Goal: Information Seeking & Learning: Check status

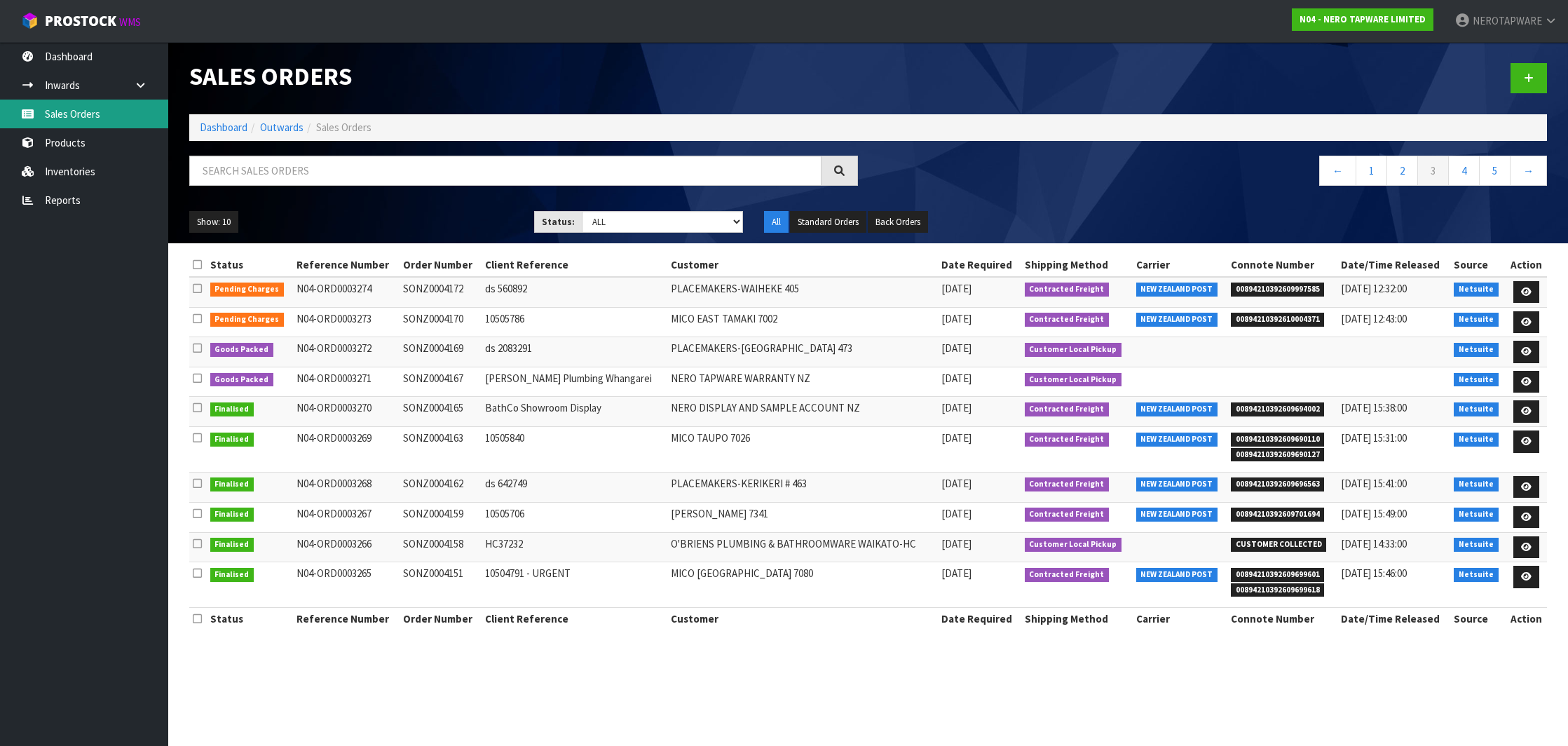
click at [49, 109] on link "Sales Orders" at bounding box center [84, 113] width 168 height 28
click at [1492, 172] on link "5" at bounding box center [1494, 170] width 32 height 30
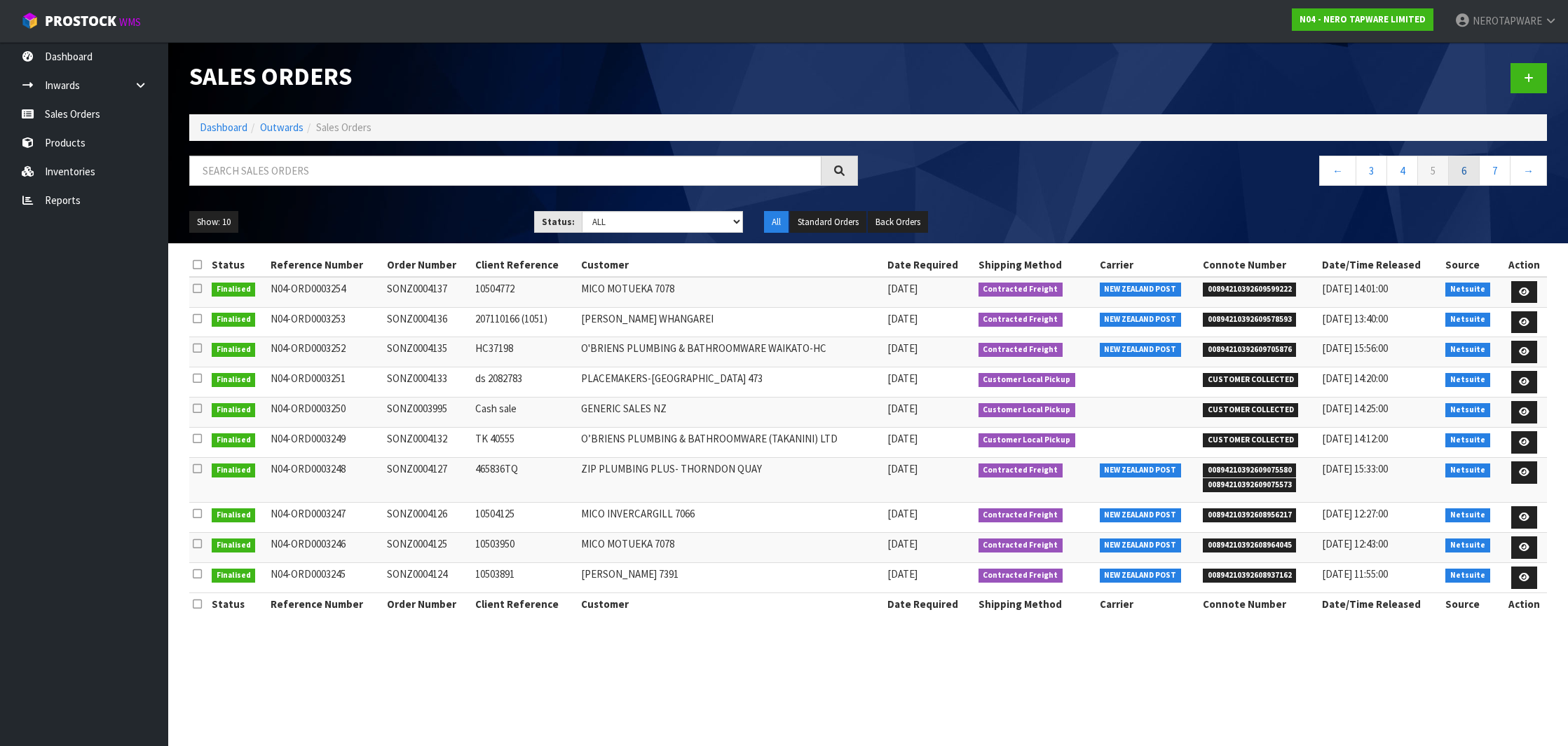
click at [1472, 176] on link "6" at bounding box center [1463, 170] width 32 height 30
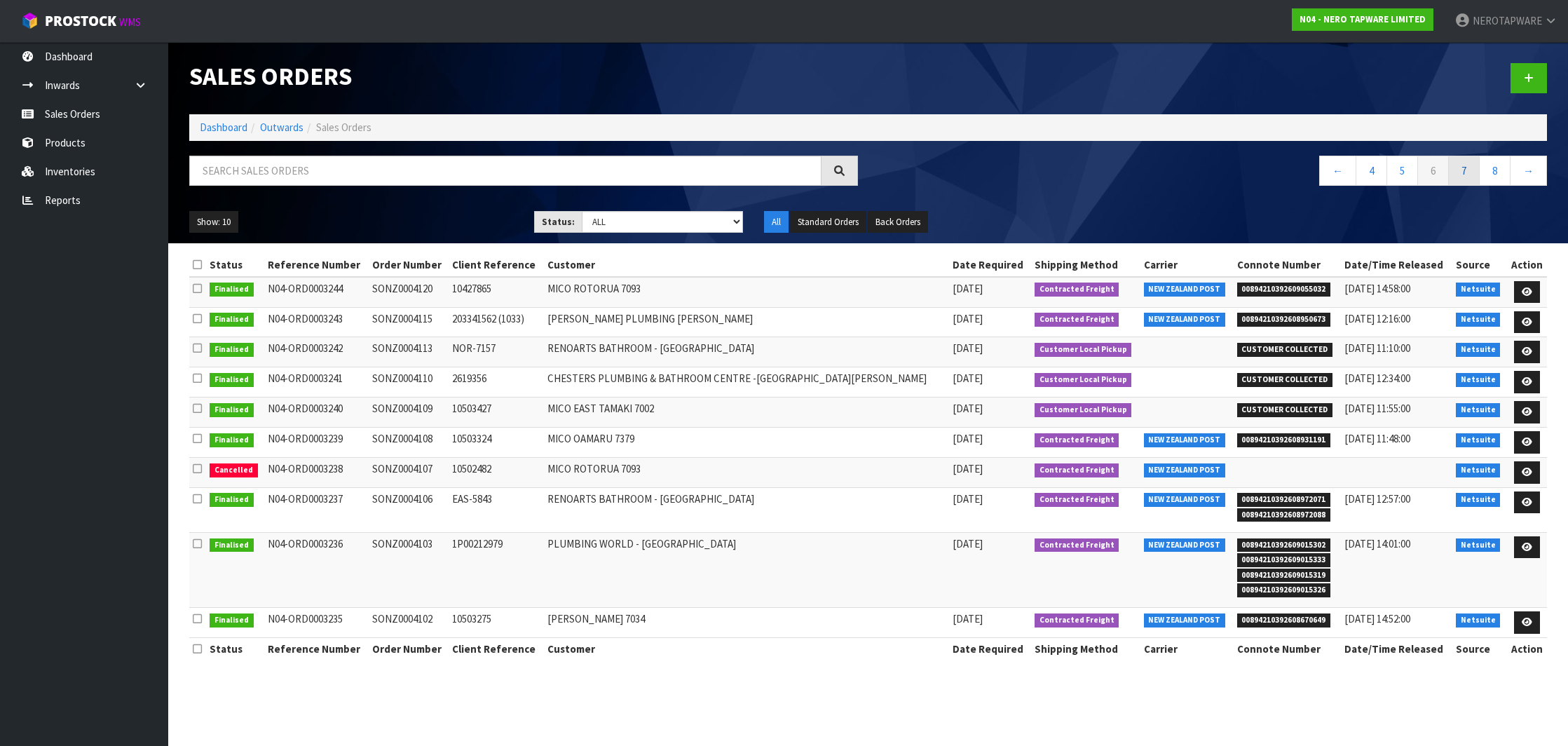
click at [1467, 172] on link "7" at bounding box center [1463, 170] width 32 height 30
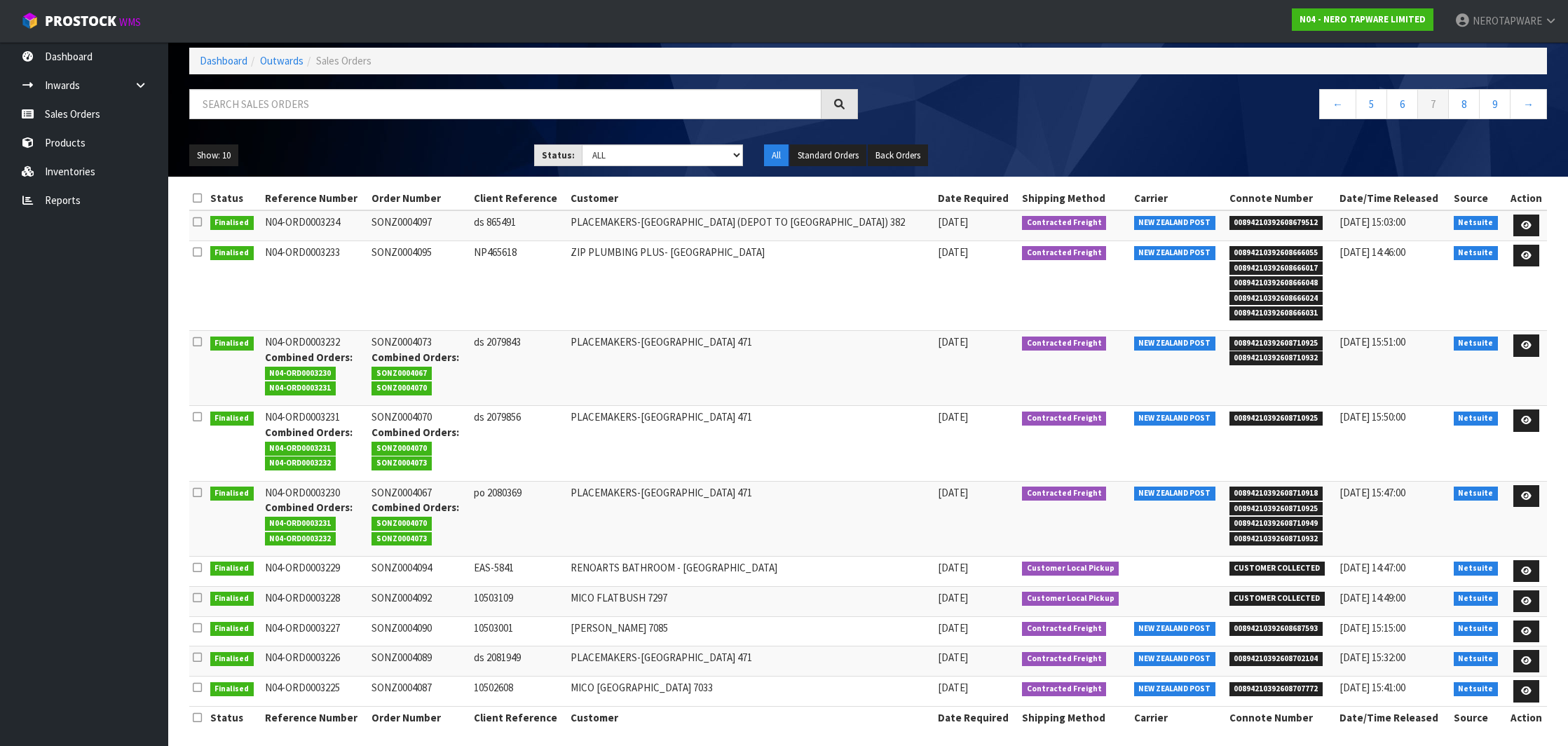
scroll to position [66, 0]
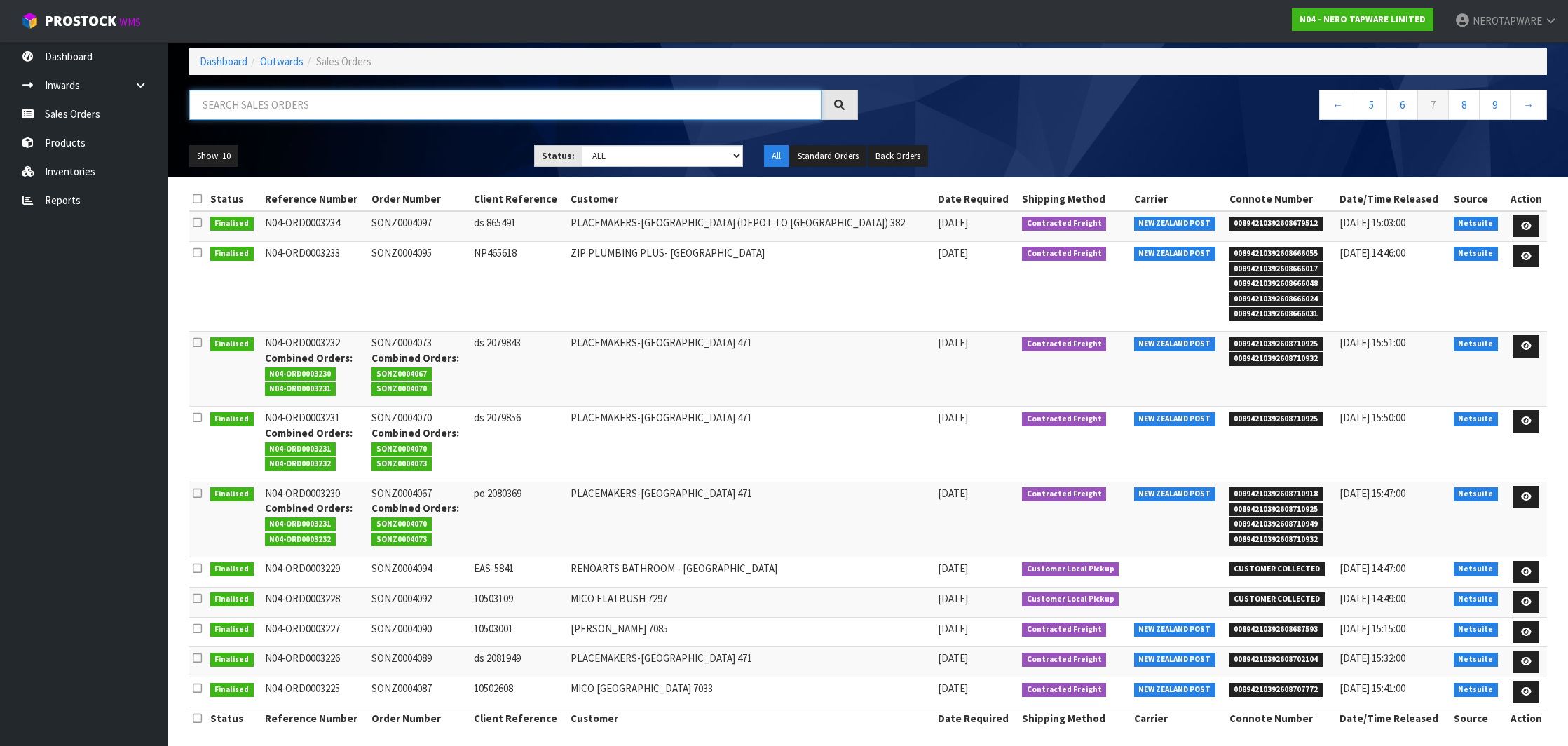
click at [469, 116] on input "text" at bounding box center [505, 104] width 632 height 30
paste input "SONZ0004186"
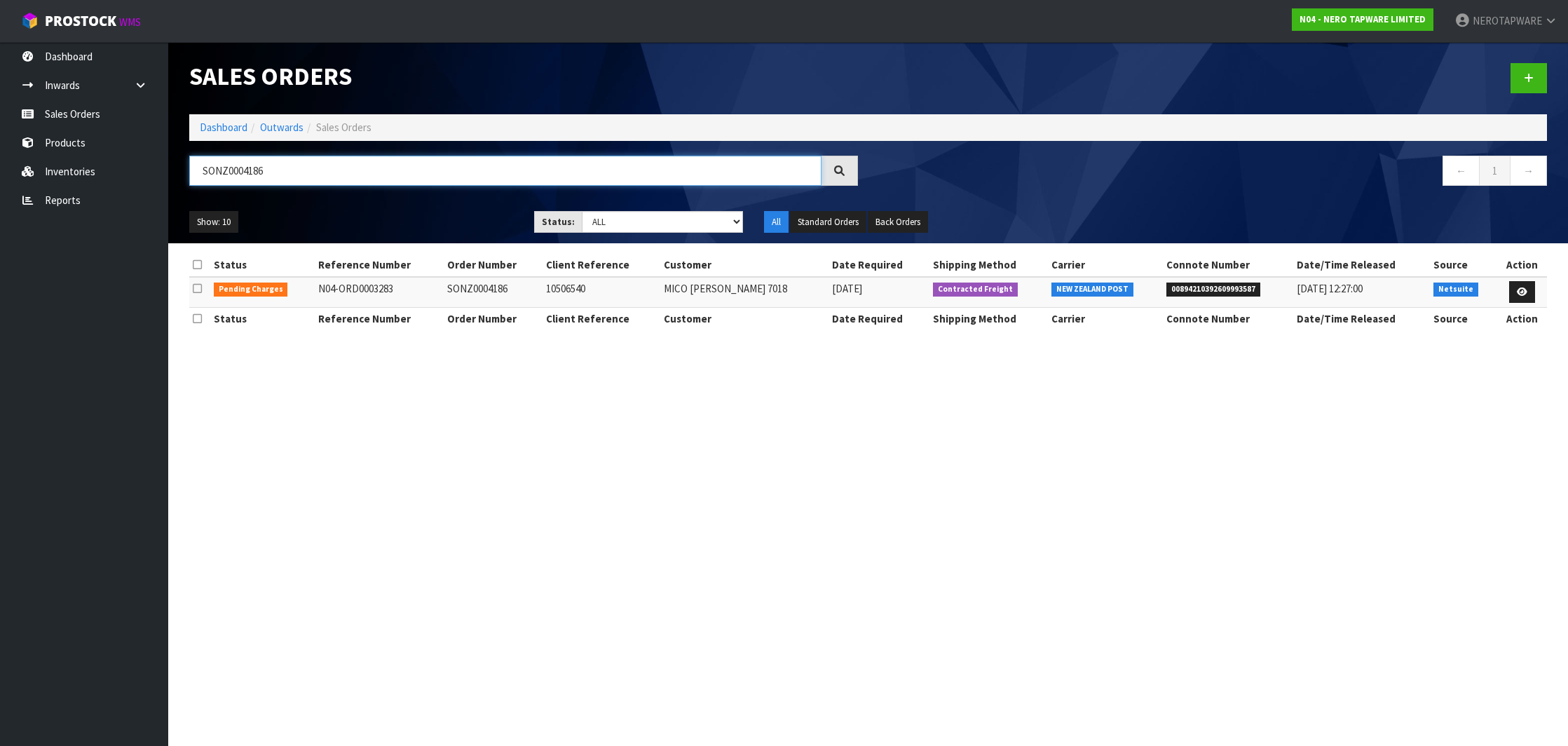
scroll to position [0, 0]
type input "SONZ0004186"
click at [1213, 290] on span "00894210392609993587" at bounding box center [1213, 289] width 94 height 14
copy span "00894210392609993587"
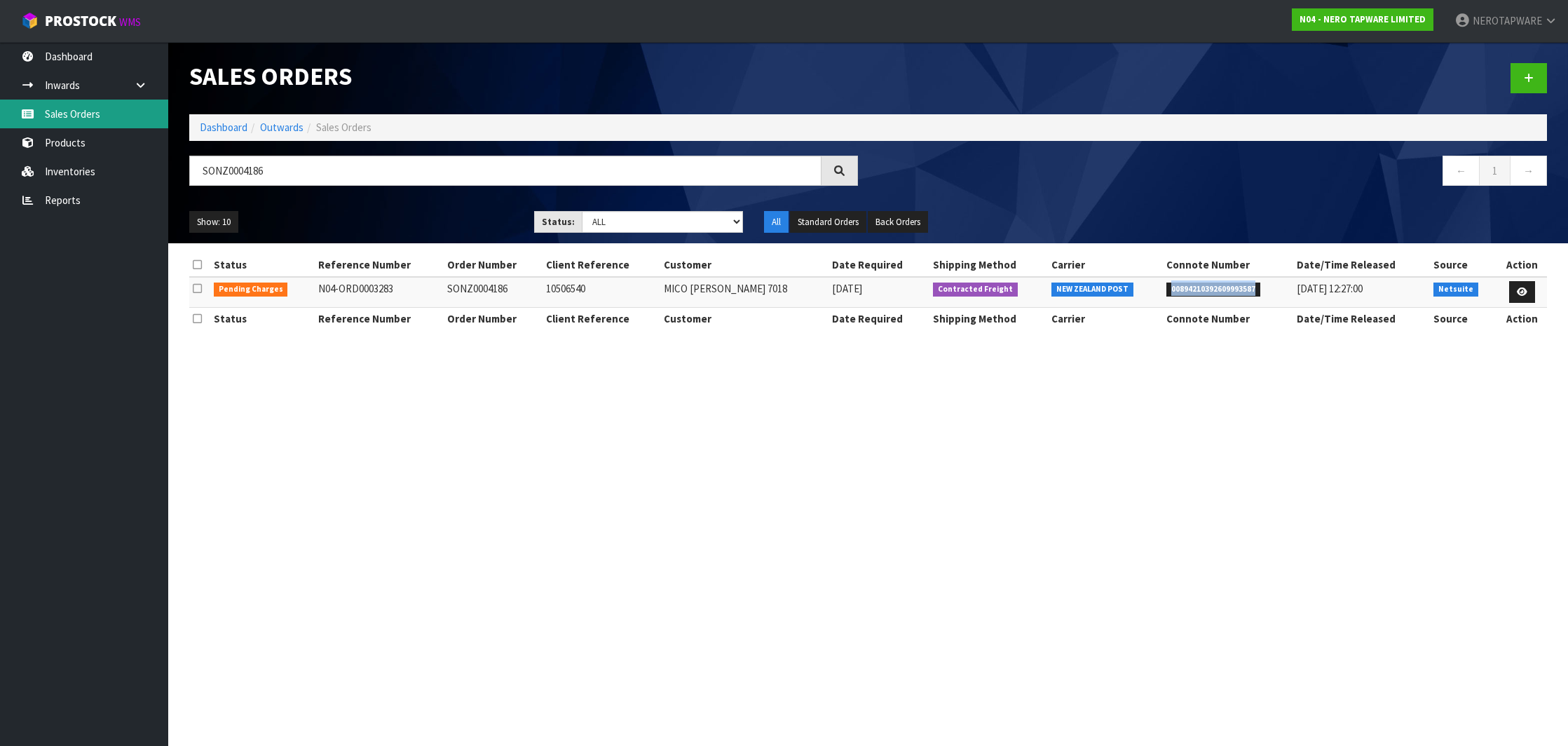
click at [84, 120] on link "Sales Orders" at bounding box center [84, 113] width 168 height 28
click at [64, 124] on link "Sales Orders" at bounding box center [84, 113] width 168 height 28
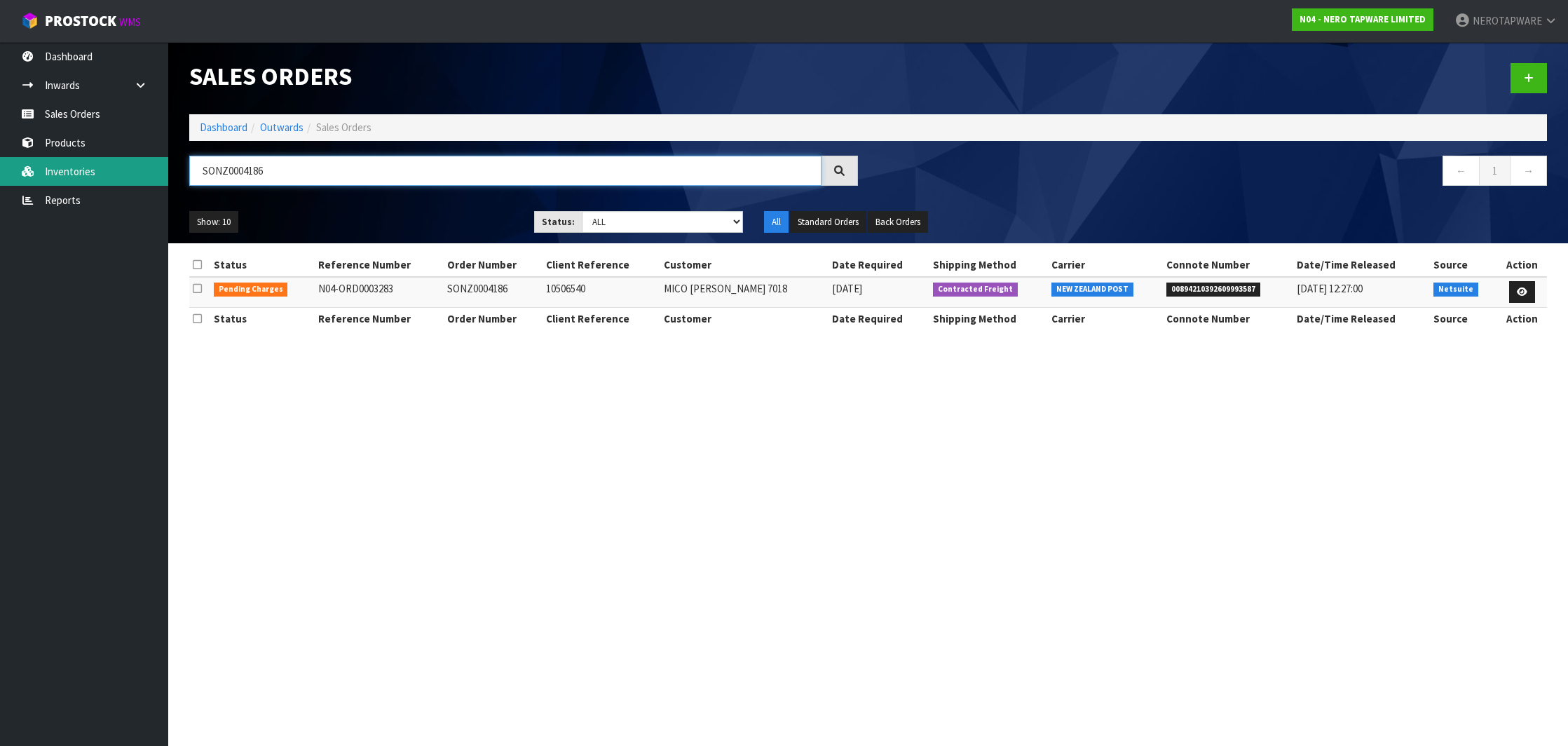
drag, startPoint x: 259, startPoint y: 171, endPoint x: 121, endPoint y: 169, distance: 138.0
click at [121, 169] on body "Toggle navigation ProStock WMS N04 - NERO TAPWARE LIMITED NEROTAPWARE Logout Da…" at bounding box center [784, 373] width 1568 height 746
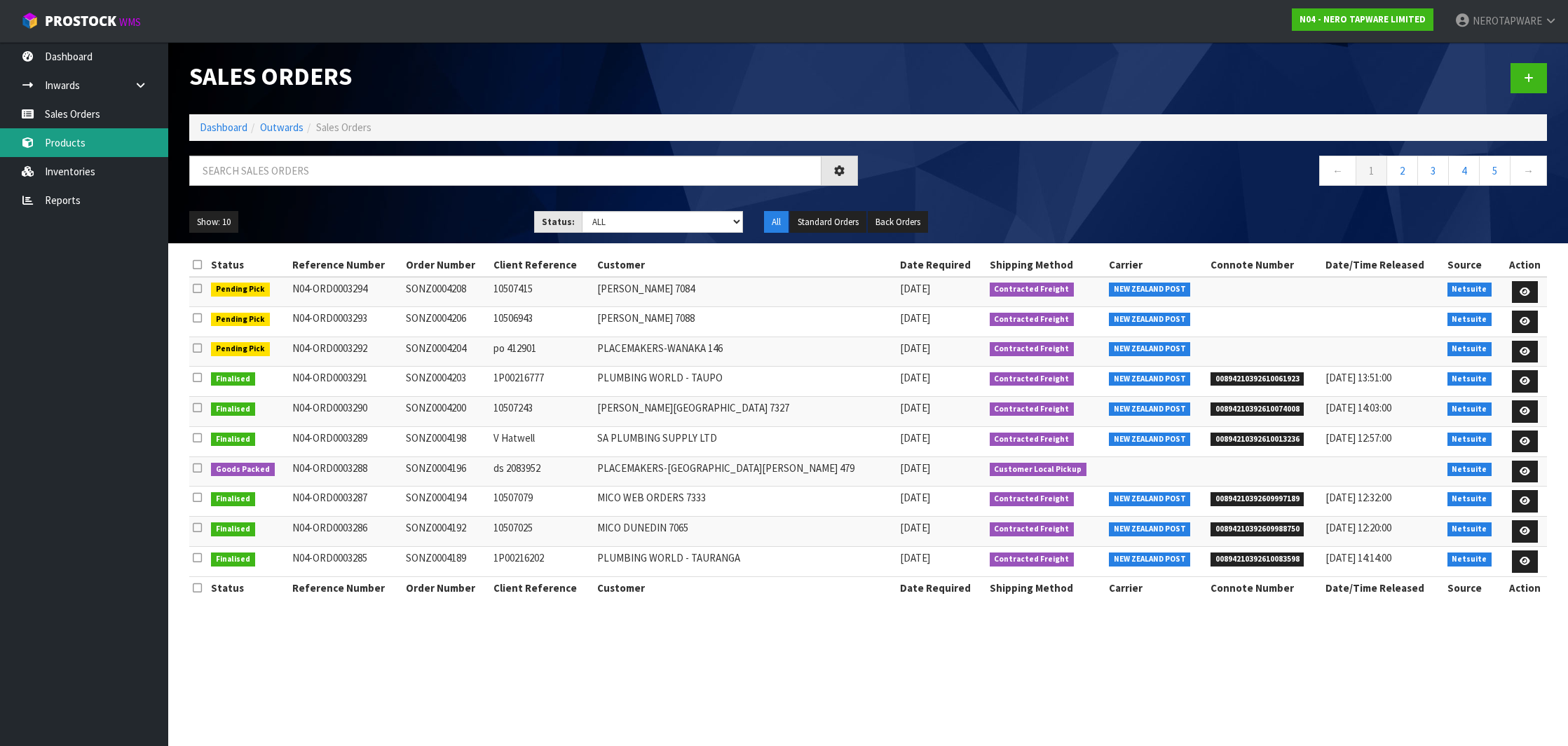
click at [69, 146] on link "Products" at bounding box center [84, 142] width 168 height 28
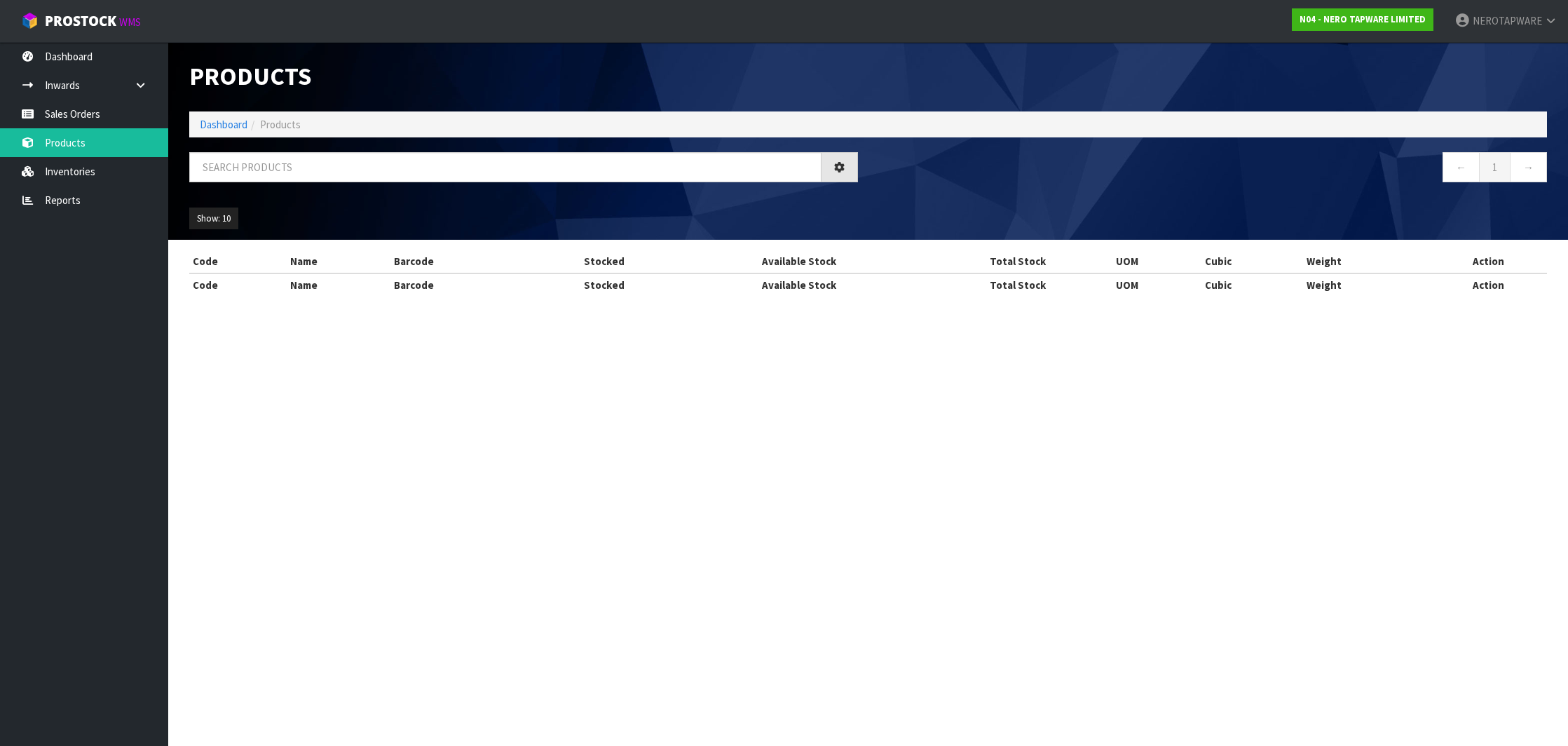
click at [65, 111] on div "Products Import Products Drop file here to import csv template Dashboard Produc…" at bounding box center [784, 160] width 1568 height 321
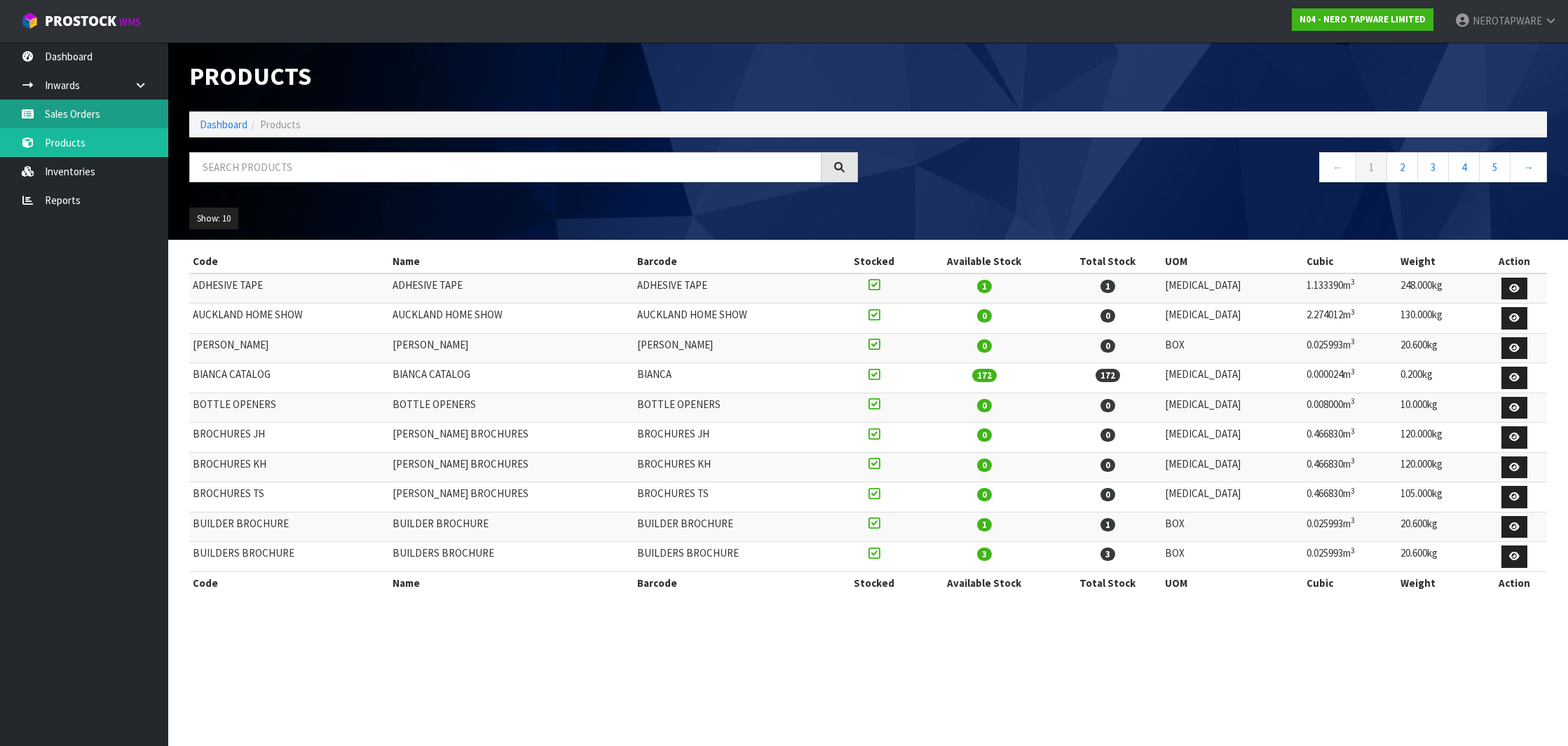
click at [88, 107] on link "Sales Orders" at bounding box center [84, 113] width 168 height 28
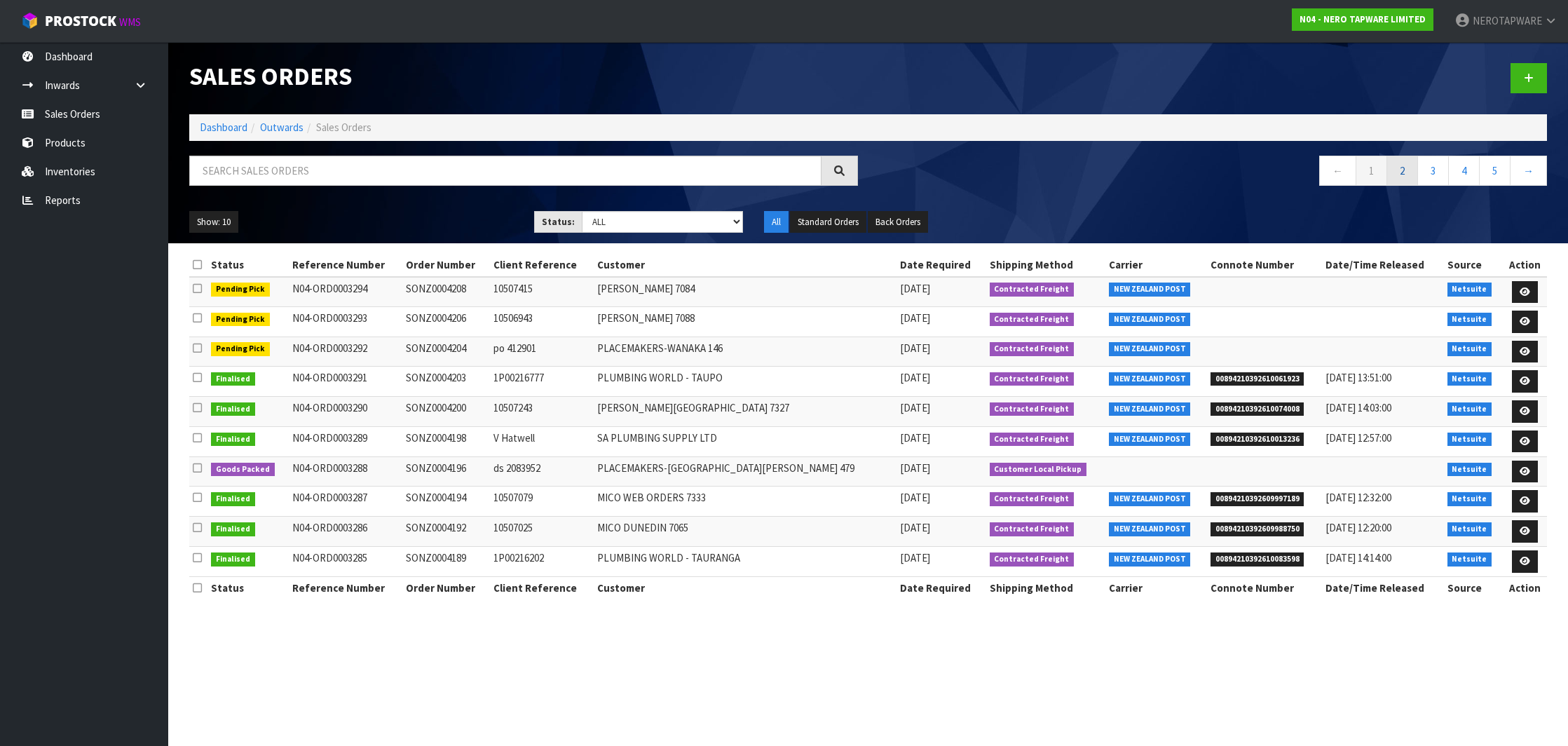
click at [1402, 173] on link "2" at bounding box center [1402, 170] width 32 height 30
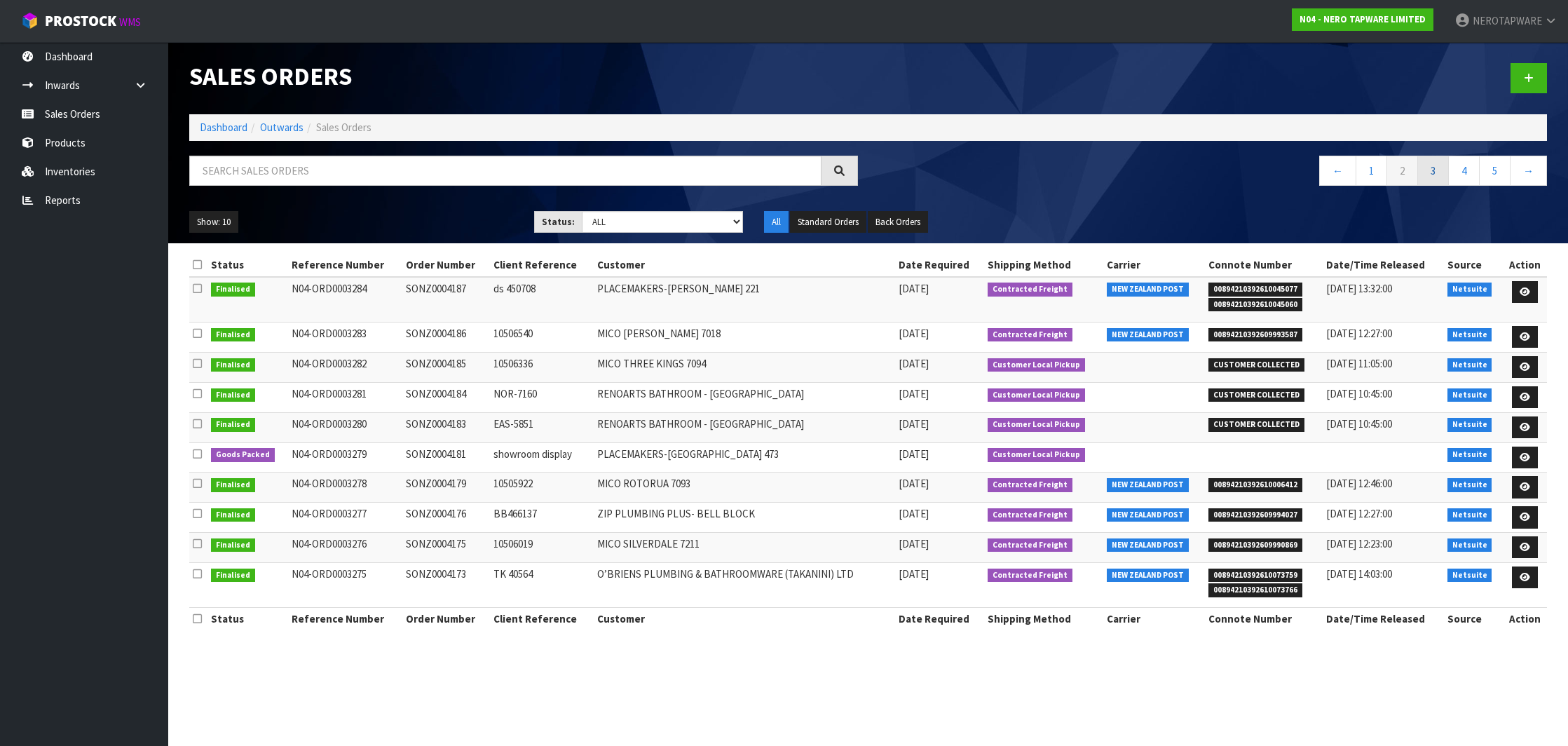
click at [1437, 170] on link "3" at bounding box center [1433, 170] width 32 height 30
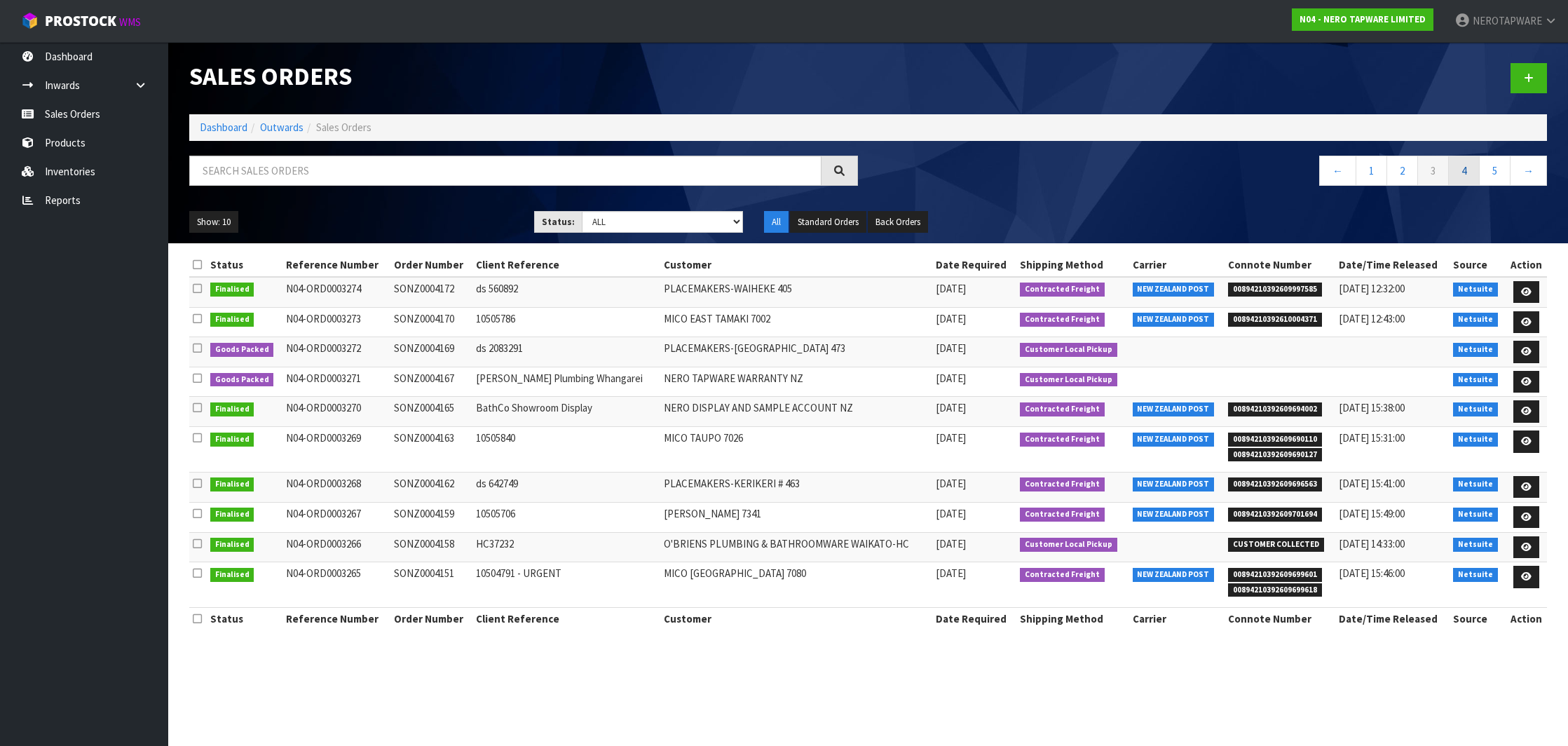
click at [1454, 171] on link "4" at bounding box center [1463, 170] width 32 height 30
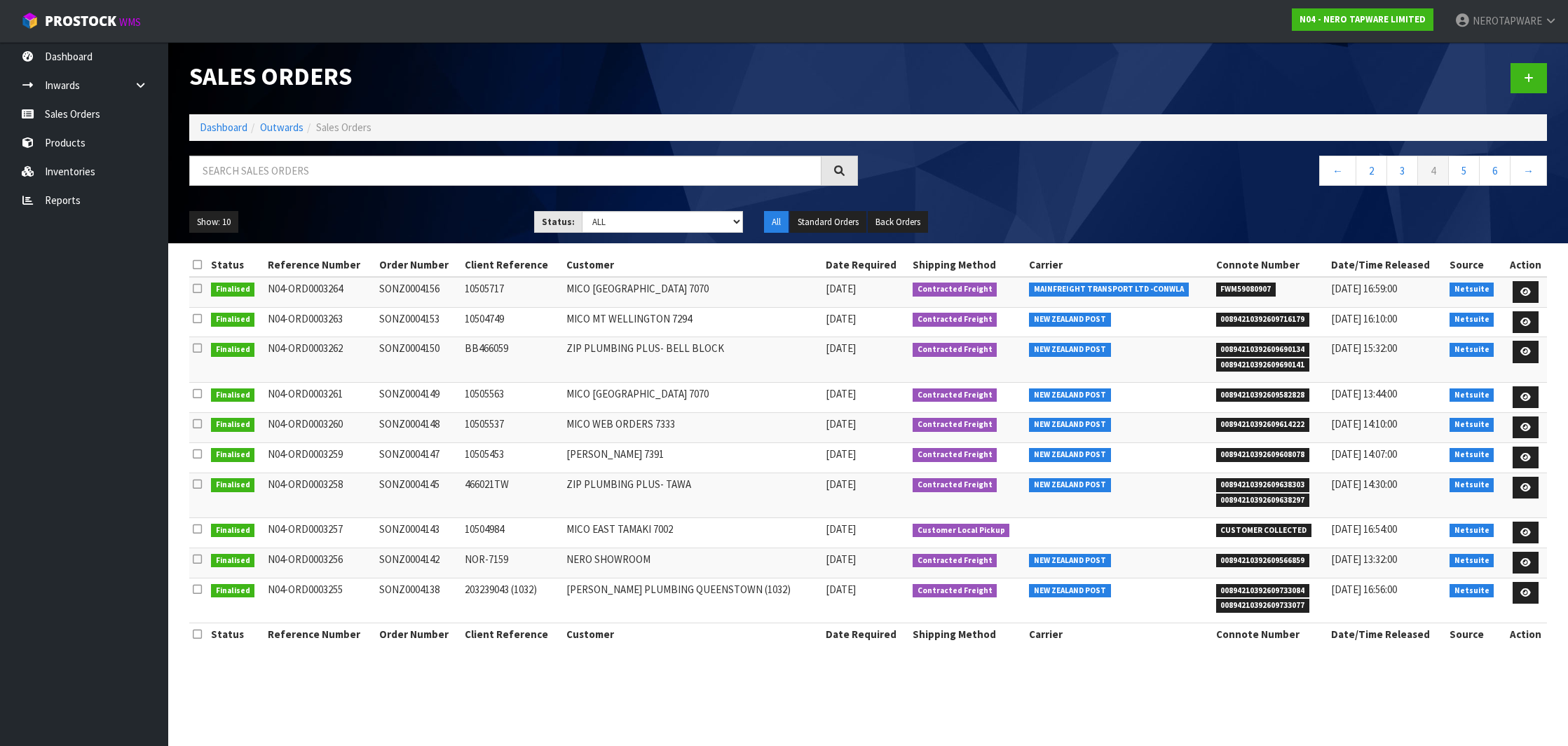
click at [1057, 209] on div "Show: 10 5 10 25 50 Status: Draft Pending Allocated Pending Pick Goods Picked G…" at bounding box center [868, 221] width 1379 height 43
click at [76, 61] on link "Dashboard" at bounding box center [84, 56] width 168 height 28
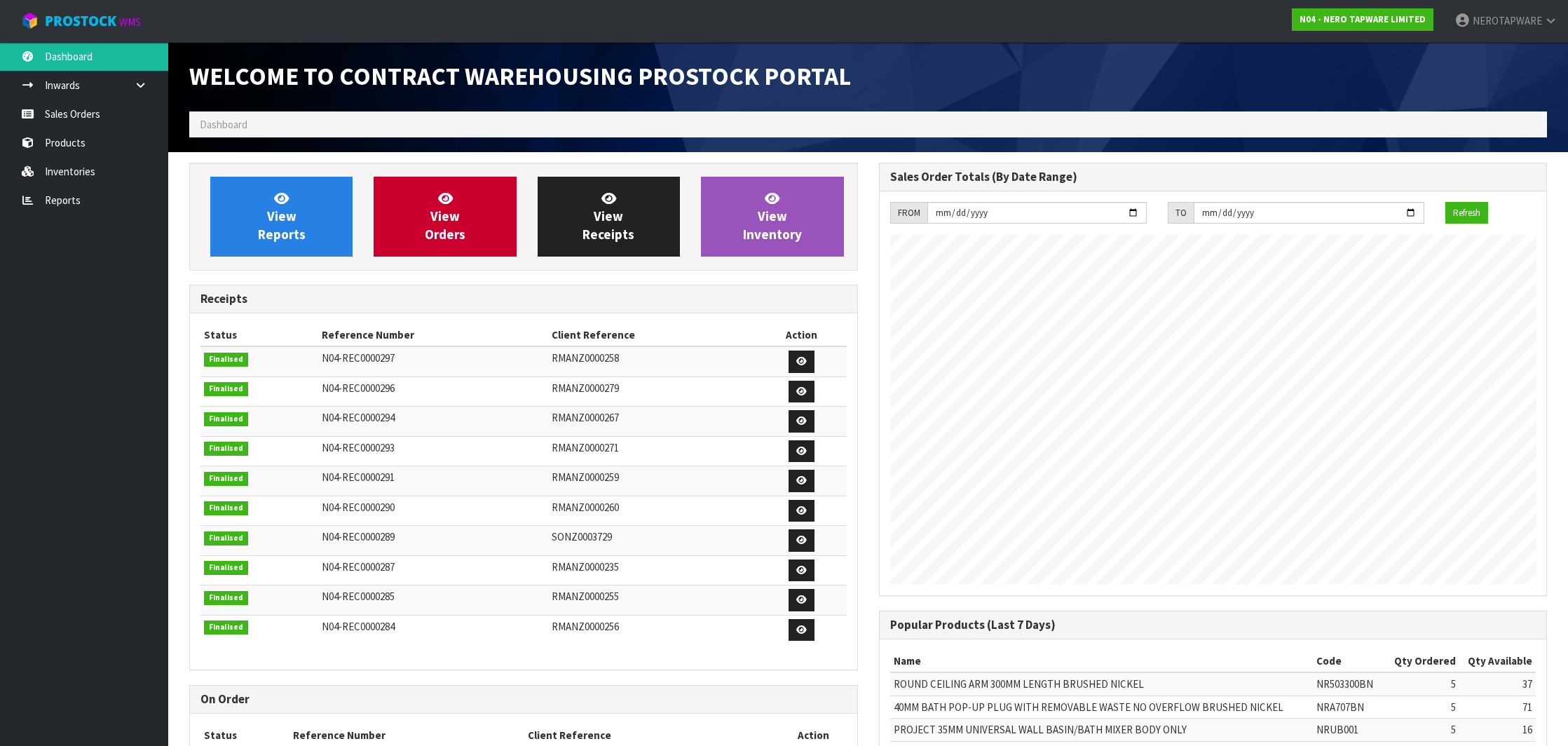
scroll to position [774, 689]
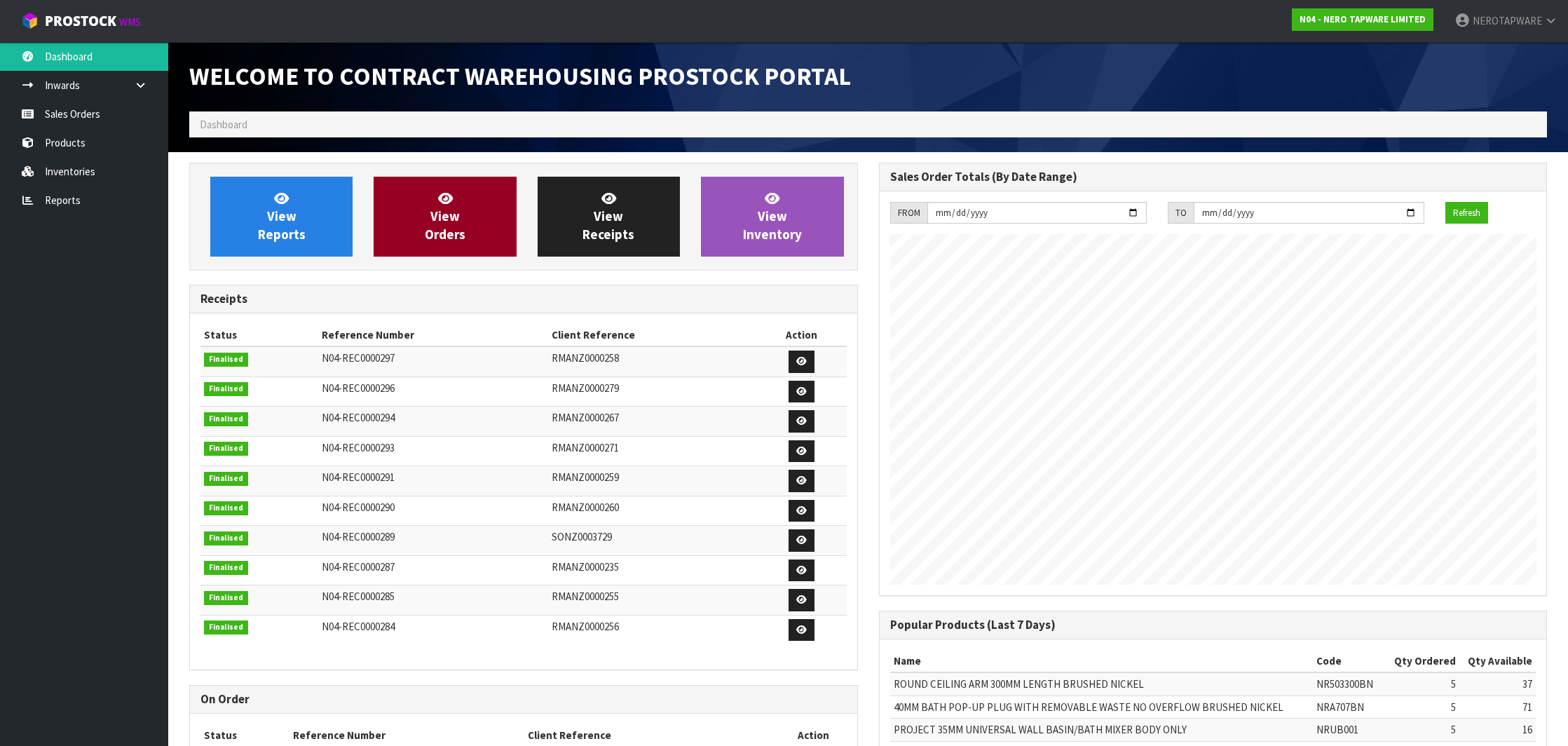
click at [478, 222] on link "View Orders" at bounding box center [444, 216] width 142 height 80
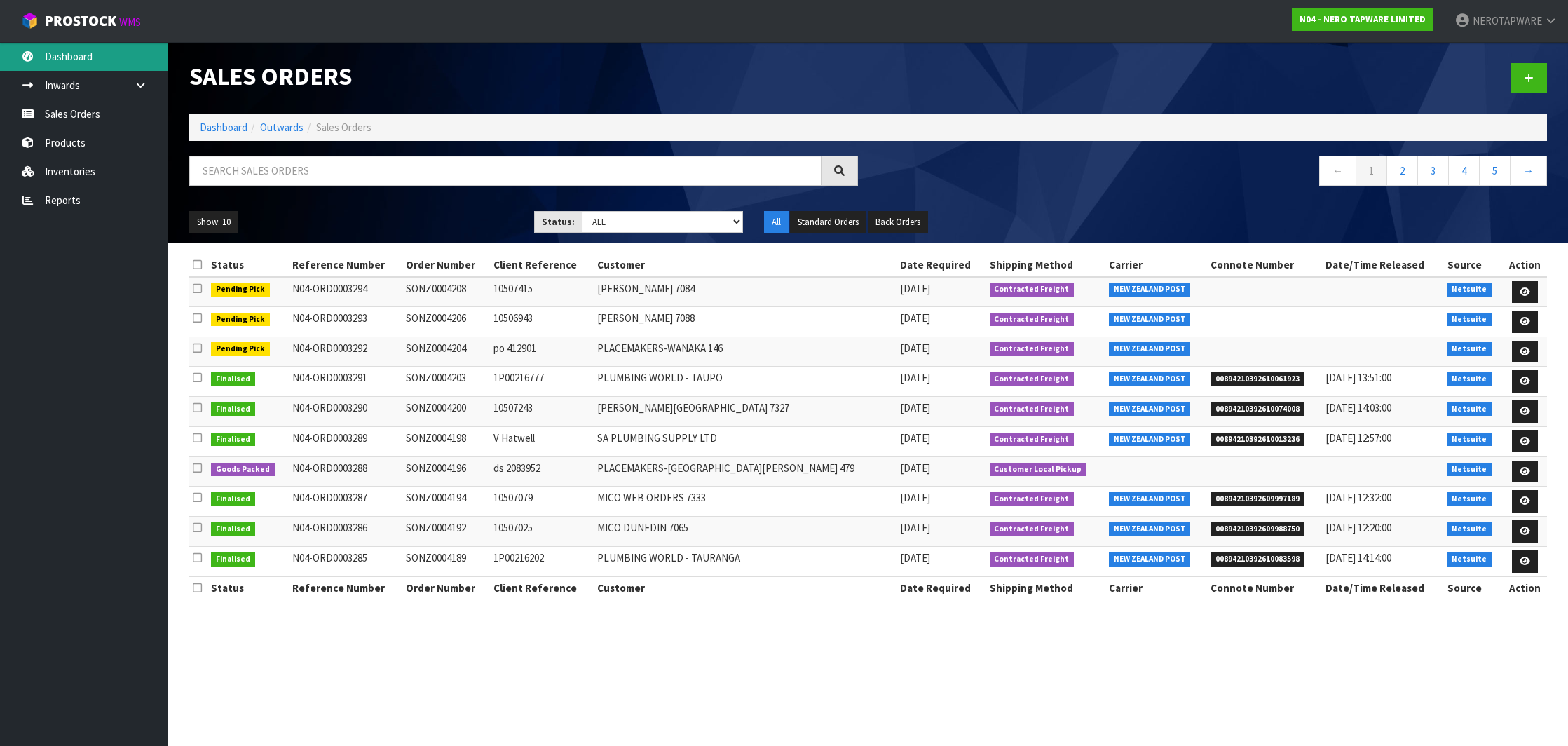
click at [61, 65] on link "Dashboard" at bounding box center [84, 56] width 168 height 28
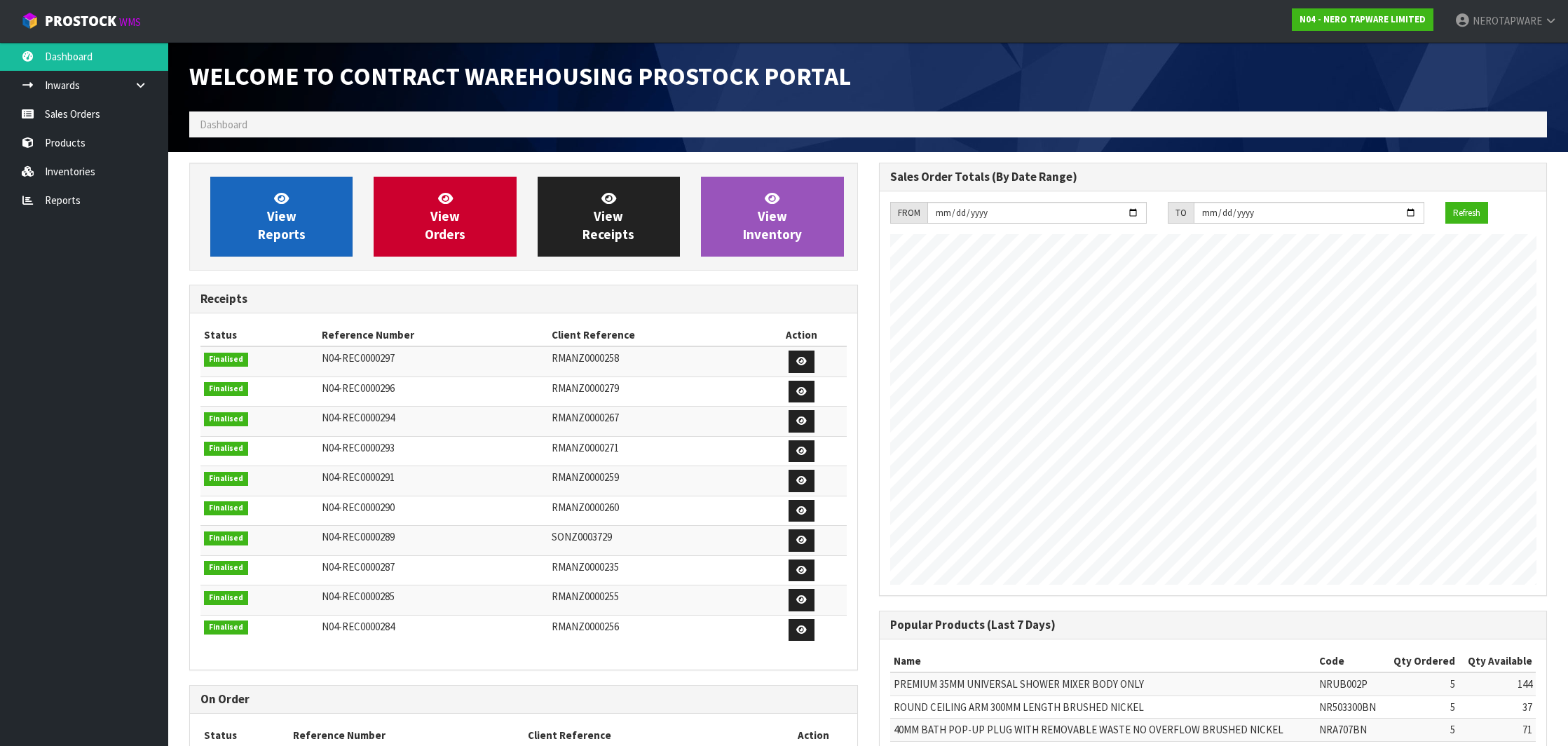
scroll to position [774, 689]
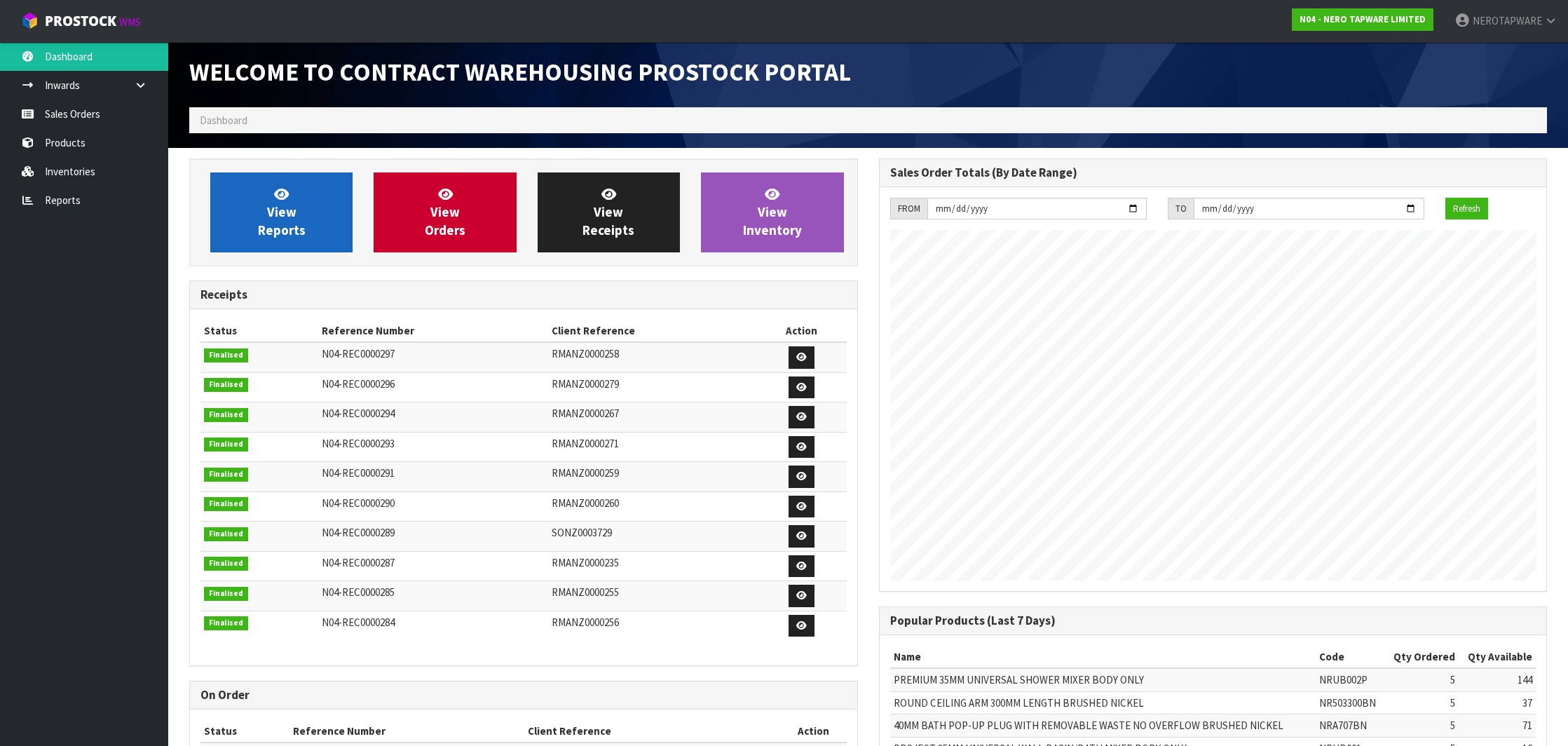
click at [297, 207] on link "View Reports" at bounding box center [281, 212] width 142 height 80
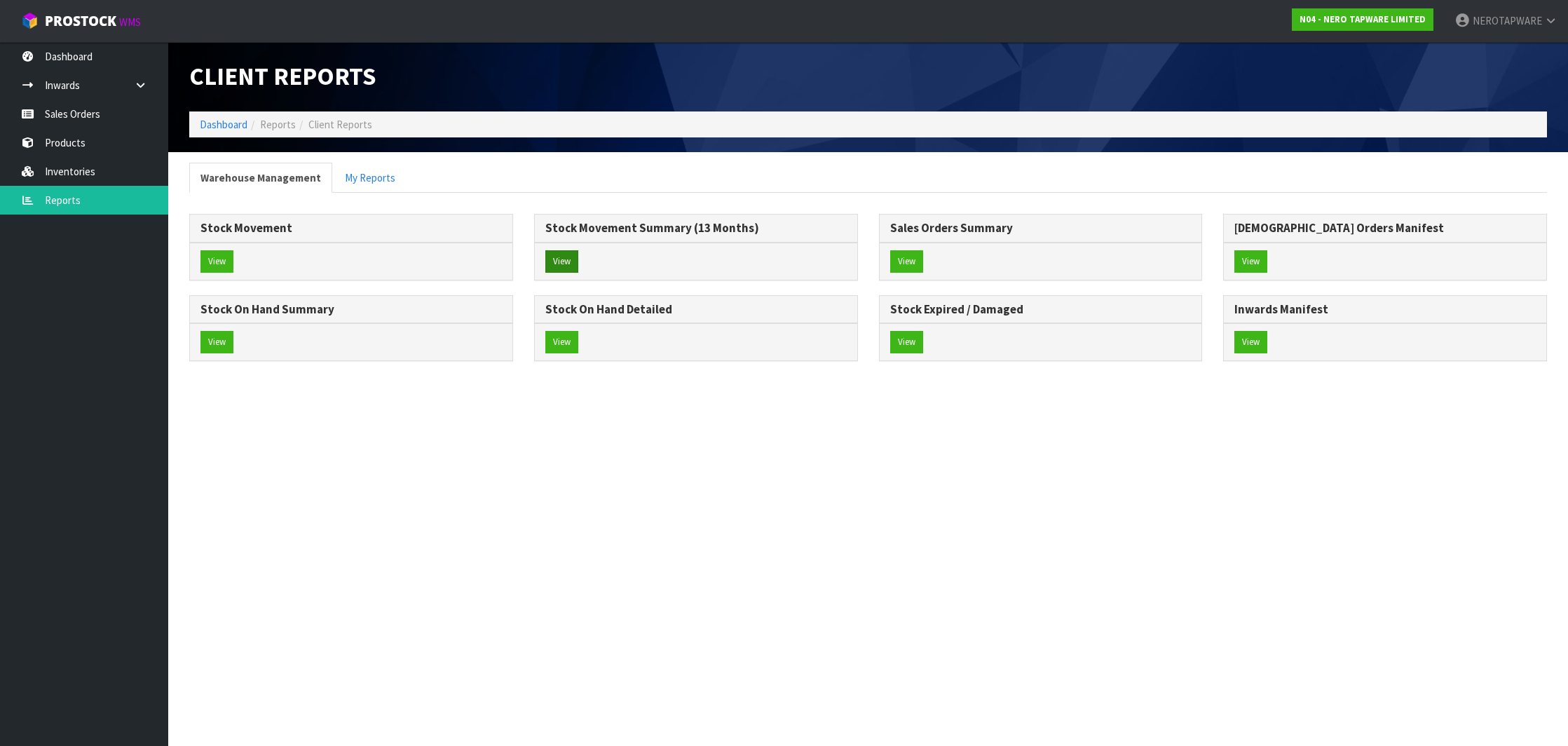
click at [566, 260] on button "View" at bounding box center [561, 262] width 33 height 23
click at [905, 255] on button "View" at bounding box center [906, 262] width 33 height 23
